Goal: Task Accomplishment & Management: Manage account settings

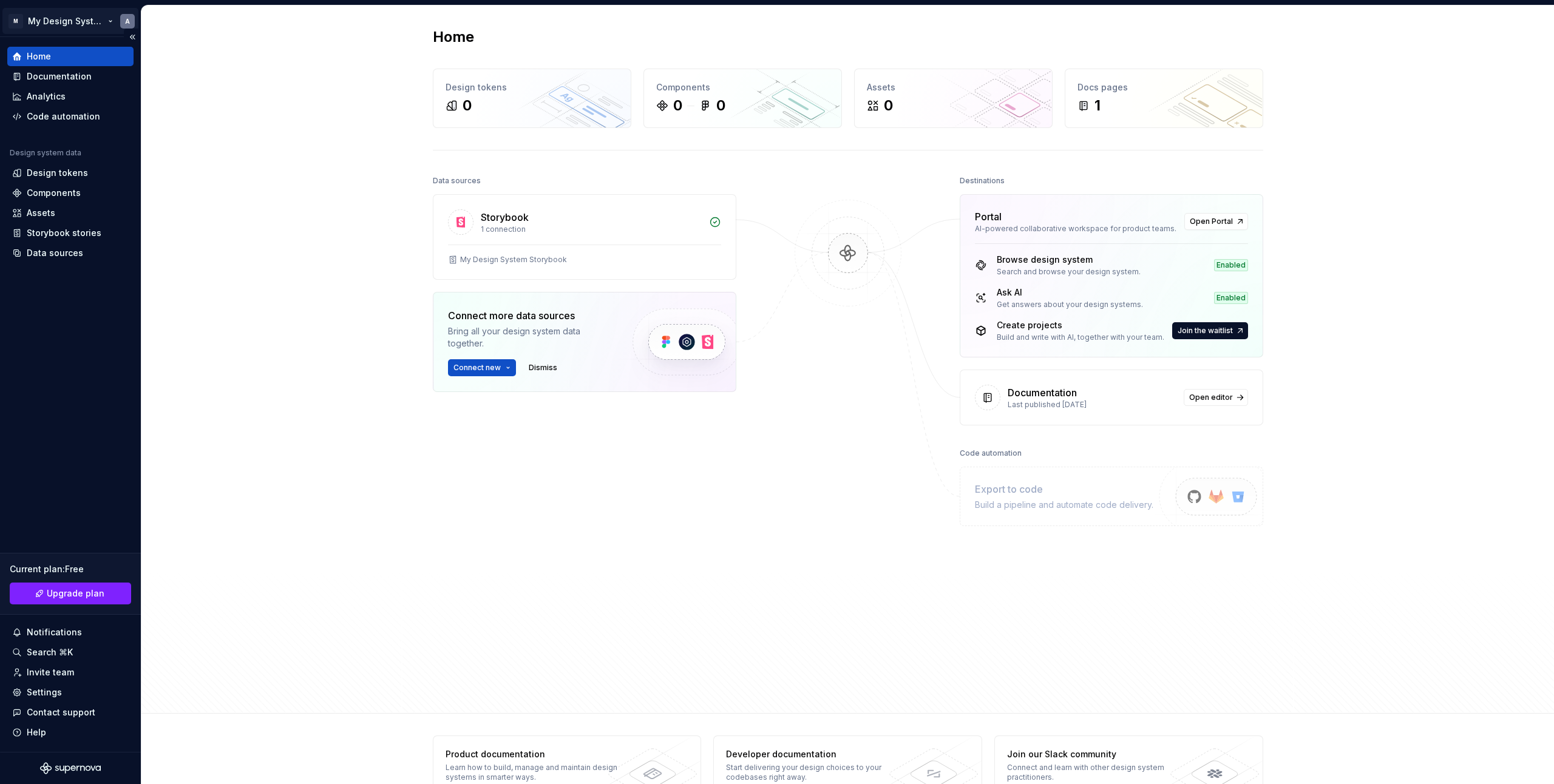
click at [125, 24] on html "M My Design System A Home Documentation Analytics Code automation Design system…" at bounding box center [777, 392] width 1554 height 784
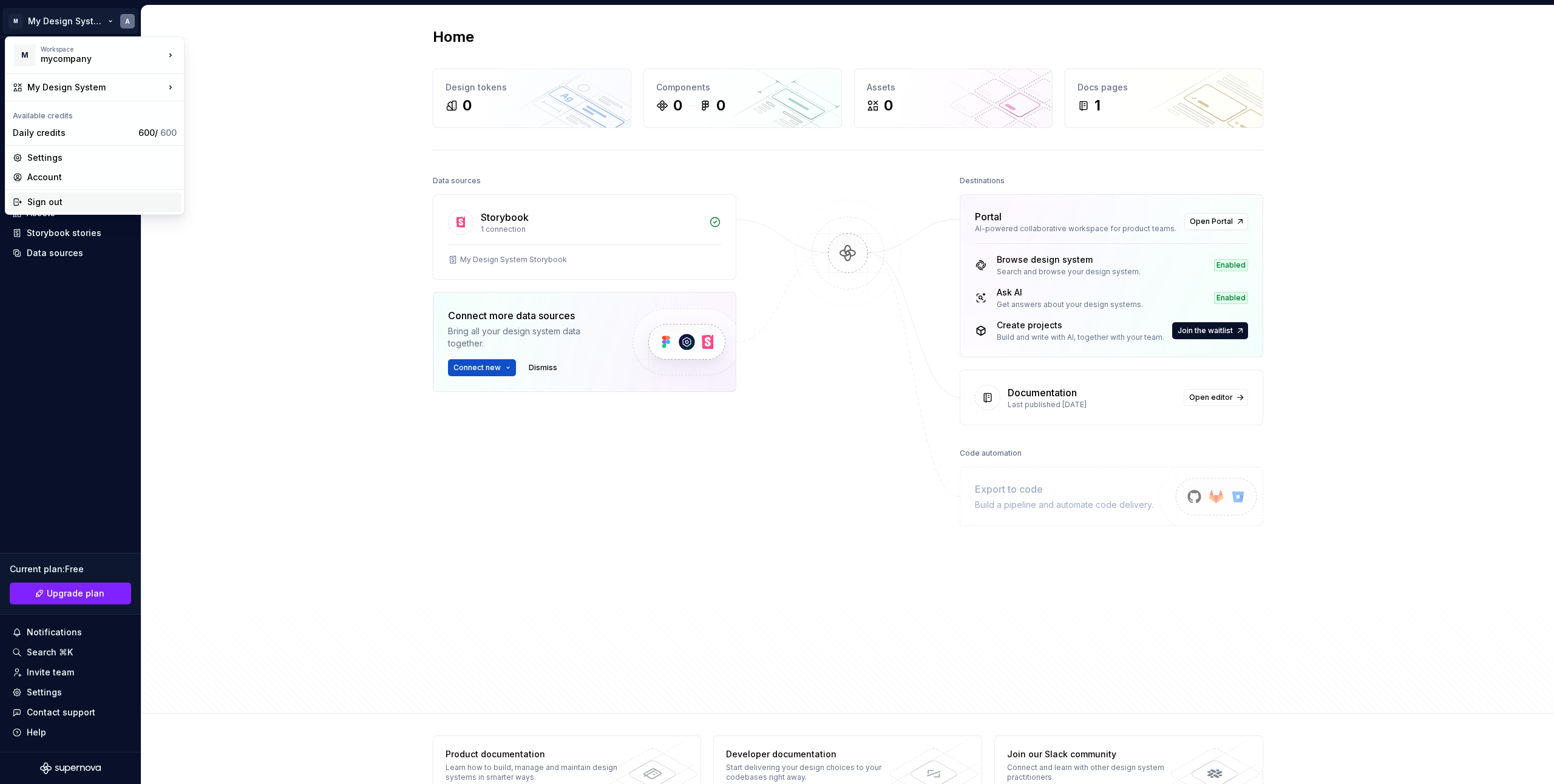
click at [62, 203] on div "Sign out" at bounding box center [102, 201] width 149 height 12
